Goal: Register for event/course

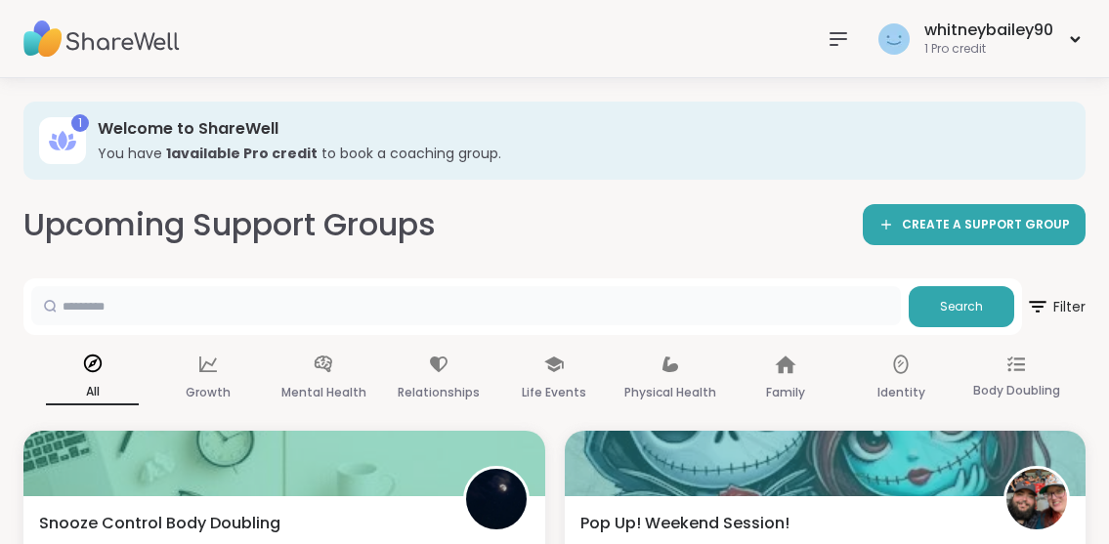
click at [347, 299] on input "text" at bounding box center [466, 305] width 870 height 39
click at [922, 301] on button "Search" at bounding box center [962, 306] width 106 height 41
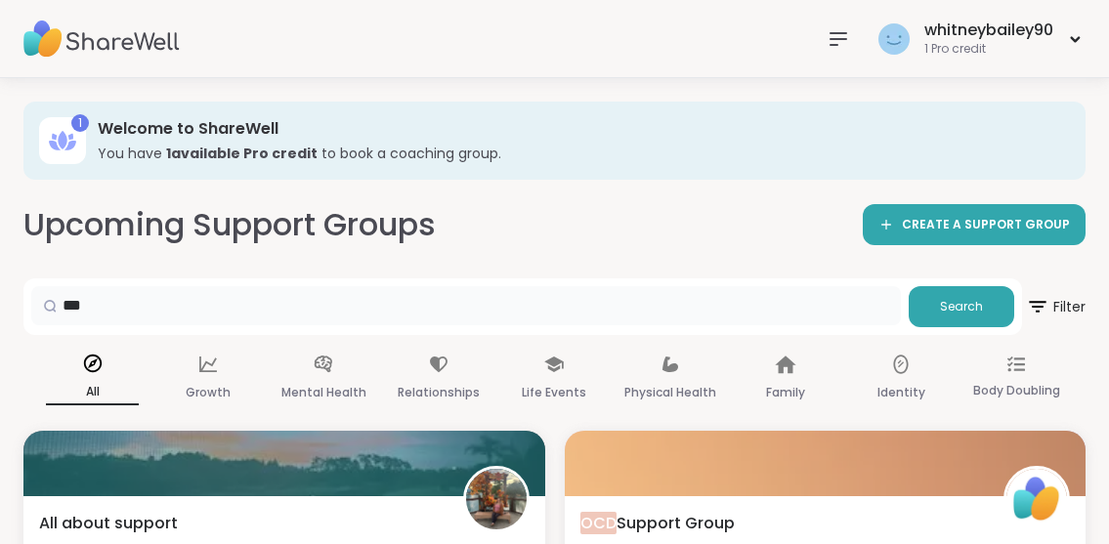
click at [513, 316] on input "***" at bounding box center [466, 305] width 870 height 39
type input "*"
type input "**********"
click at [944, 318] on button "Search" at bounding box center [962, 306] width 106 height 41
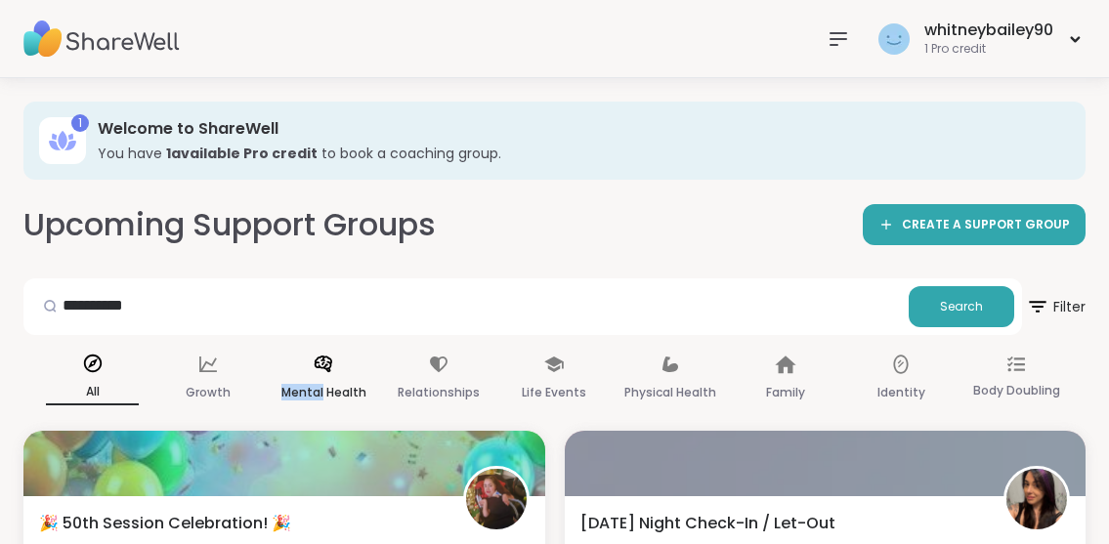
click at [324, 386] on p "Mental Health" at bounding box center [324, 392] width 85 height 23
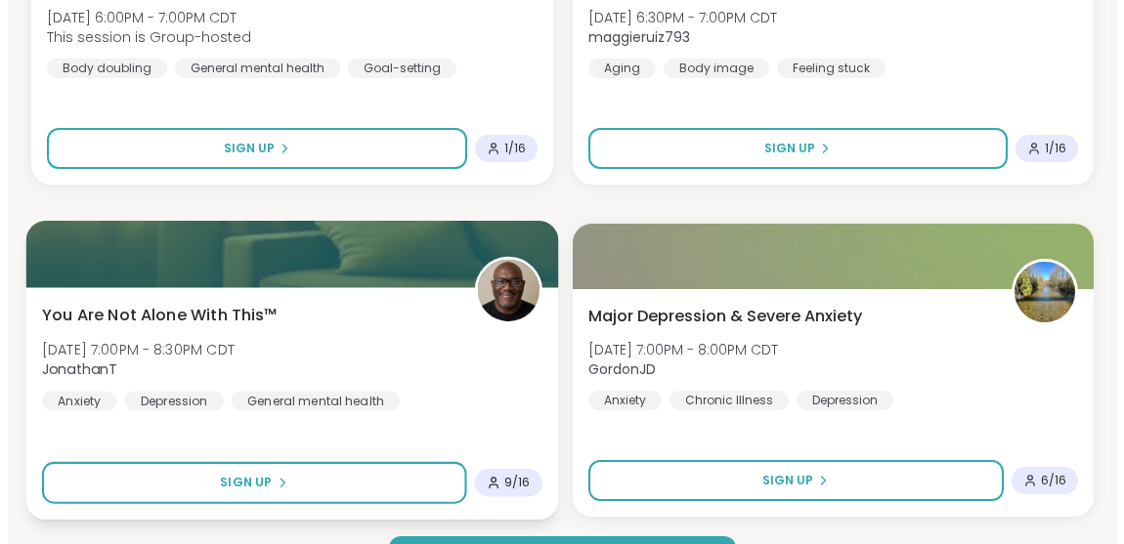
scroll to position [5858, 0]
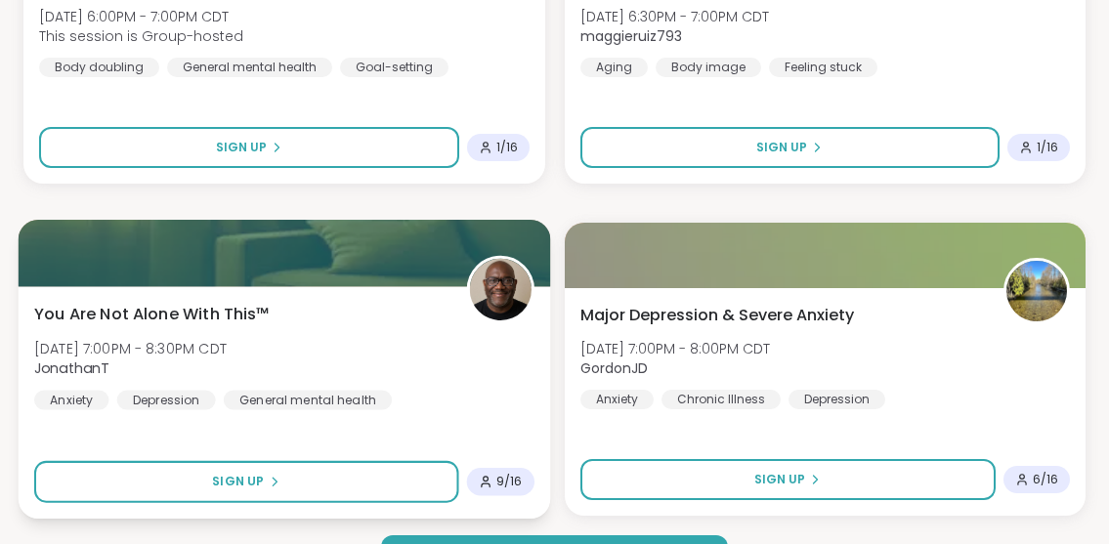
click at [60, 368] on b "JonathanT" at bounding box center [72, 369] width 76 height 20
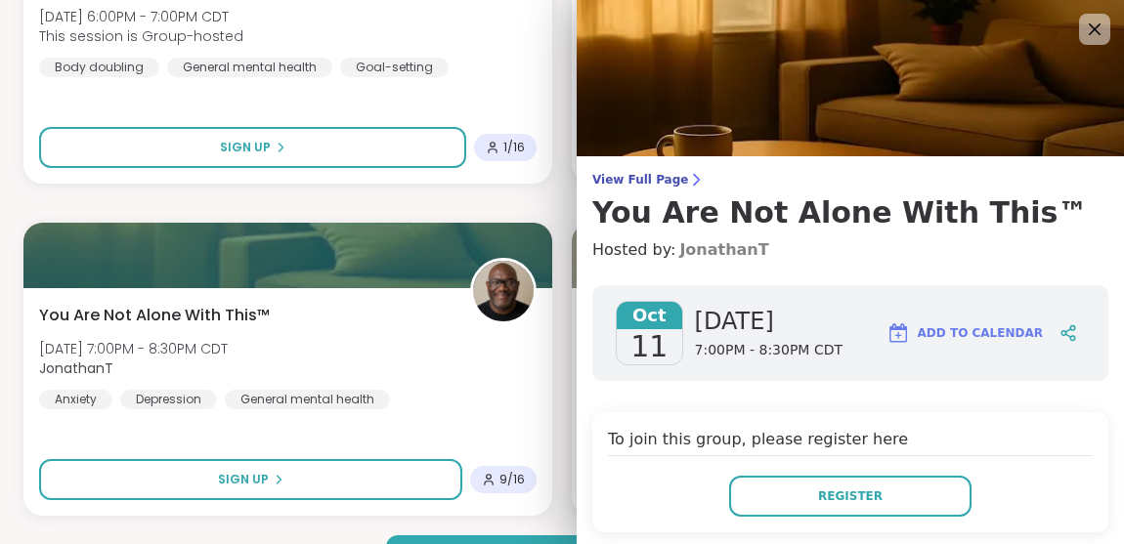
click at [681, 254] on link "JonathanT" at bounding box center [723, 250] width 89 height 23
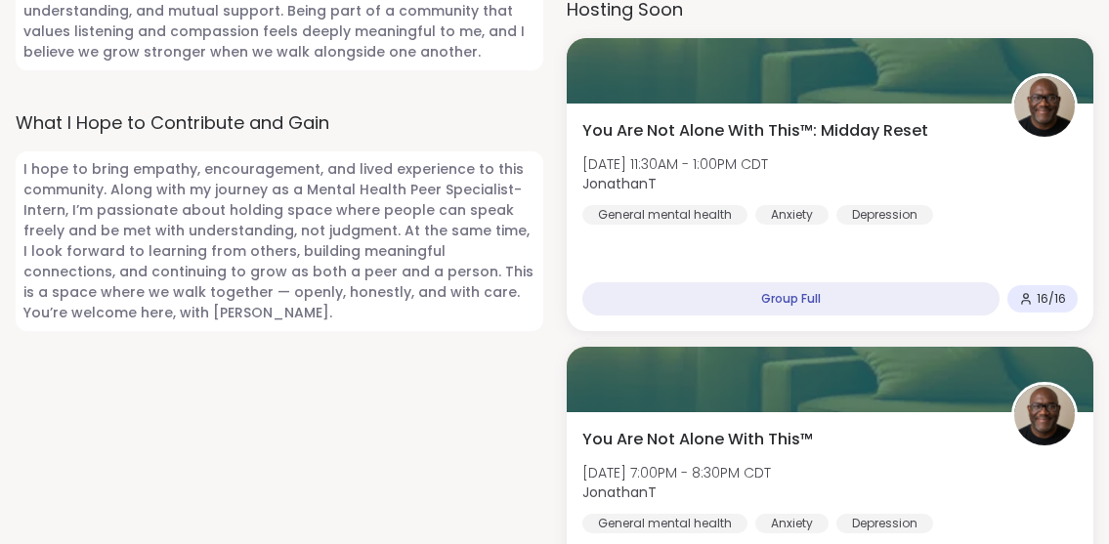
scroll to position [1466, 0]
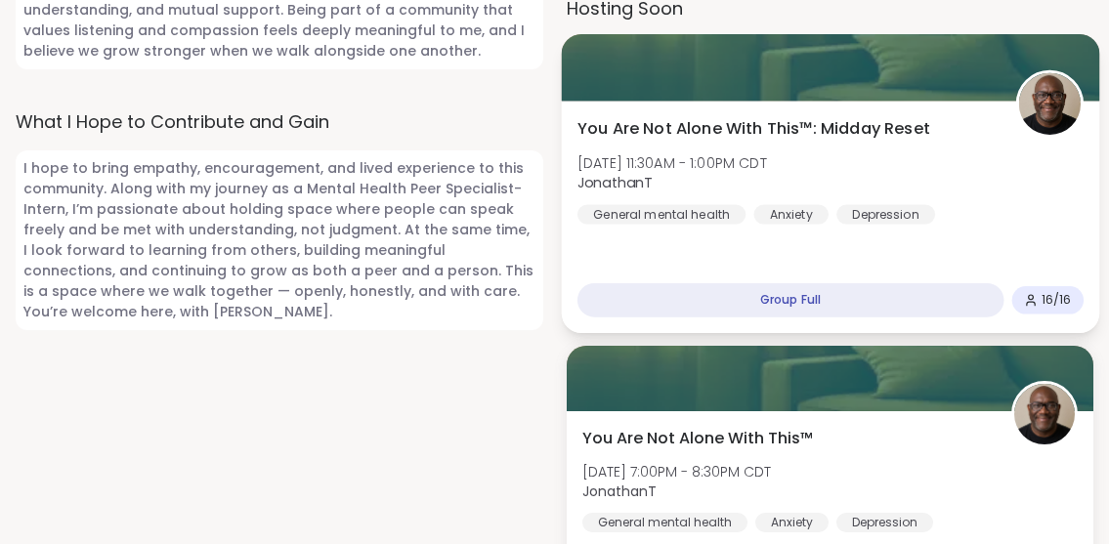
click at [616, 292] on div "Group Full" at bounding box center [790, 300] width 426 height 34
click at [655, 252] on div "You Are Not Alone With This™: Midday Reset [DATE] 11:30AM - 1:00PM CDT Jonathan…" at bounding box center [830, 217] width 538 height 233
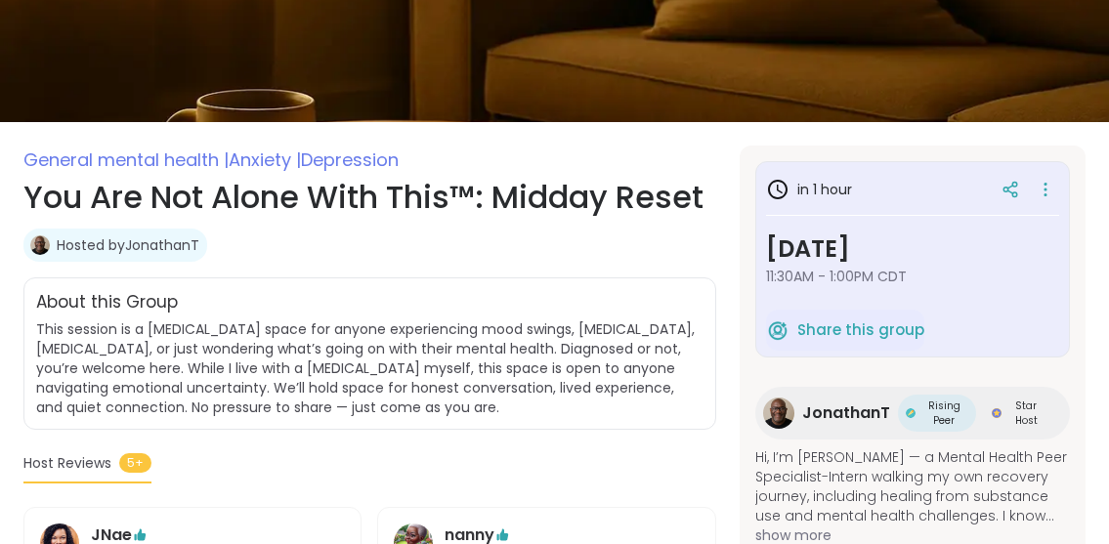
scroll to position [208, 0]
